Goal: Task Accomplishment & Management: Complete application form

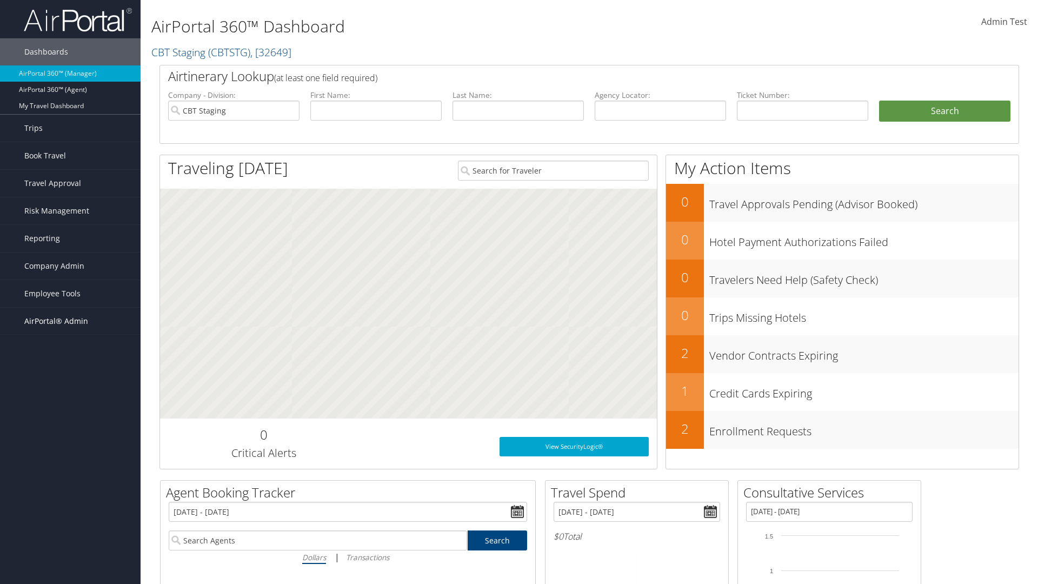
click at [70, 321] on span "AirPortal® Admin" at bounding box center [56, 321] width 64 height 27
click at [70, 359] on link "Vendor Profiles" at bounding box center [70, 359] width 141 height 16
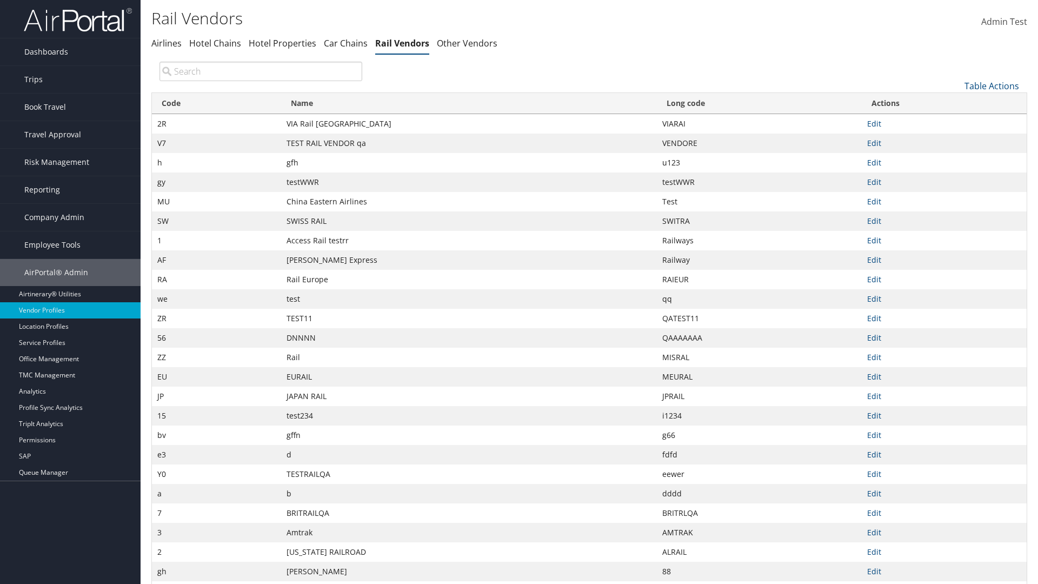
click at [991, 85] on link "Table Actions" at bounding box center [991, 86] width 55 height 12
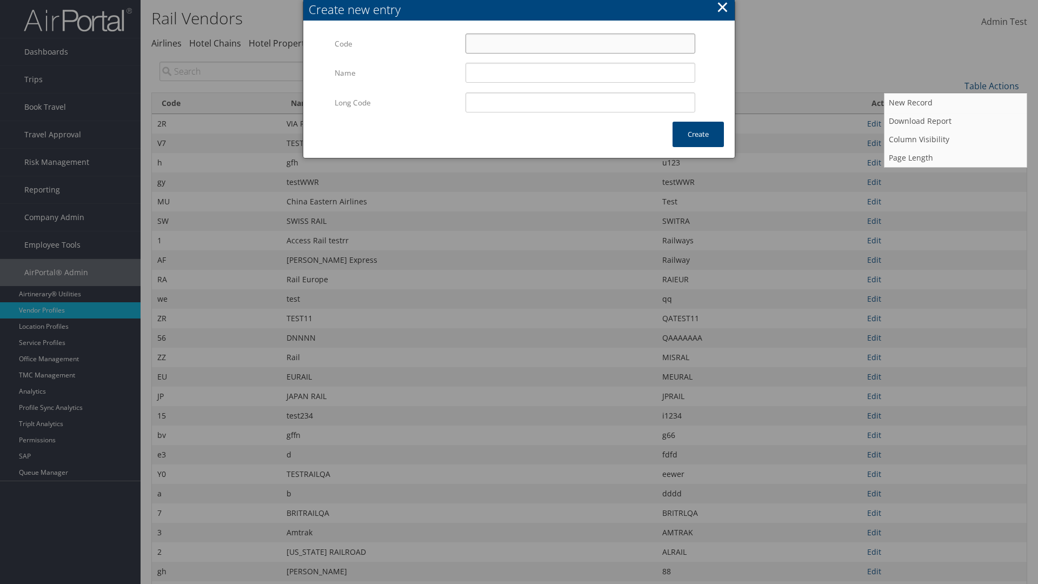
click at [580, 43] on input "Code" at bounding box center [580, 44] width 230 height 20
type input "$X"
type input "Uniways"
click at [580, 72] on input "Uniways" at bounding box center [580, 73] width 230 height 20
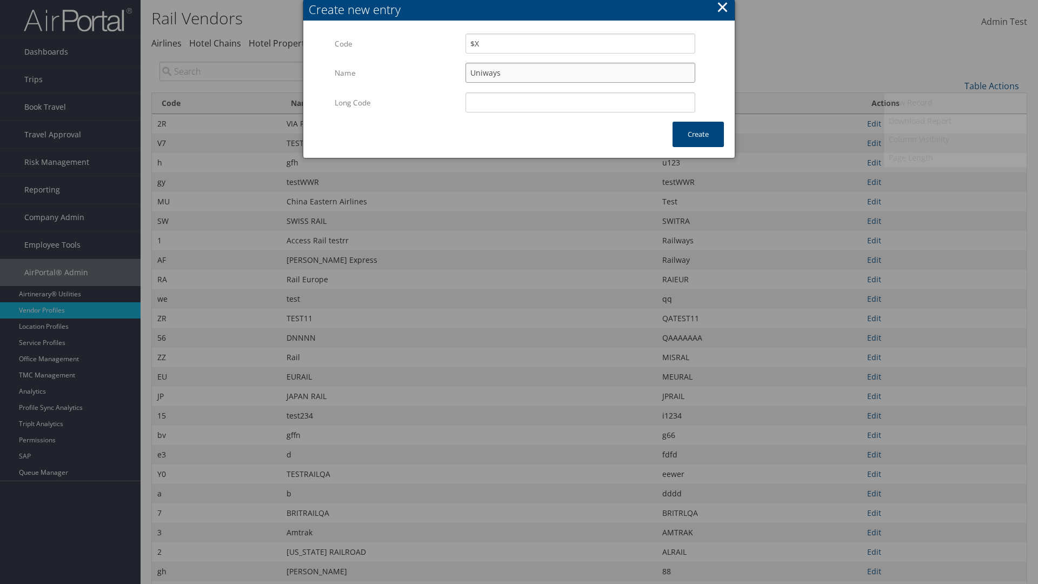
type input "$X"
type input "Uniways"
click at [698, 134] on button "Create" at bounding box center [697, 134] width 51 height 25
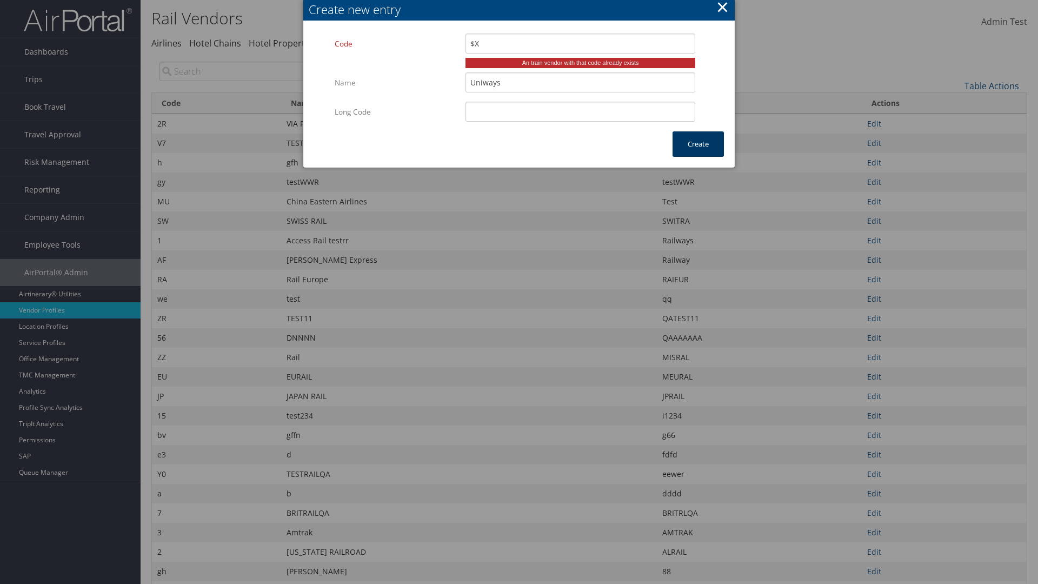
type input "Uniways"
